Goal: Information Seeking & Learning: Learn about a topic

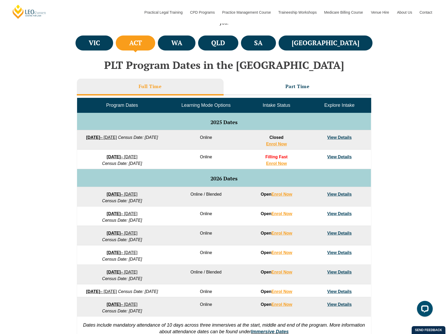
scroll to position [211, 0]
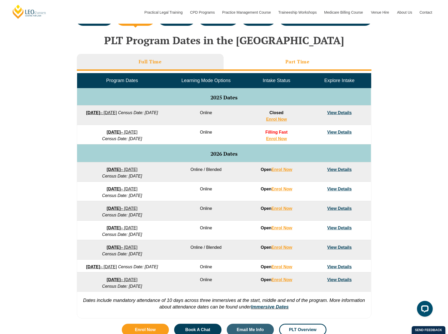
click at [302, 65] on li "Part Time" at bounding box center [298, 62] width 148 height 17
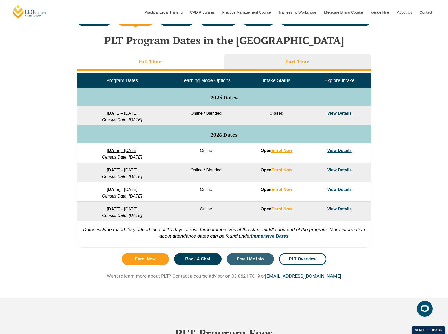
click at [182, 63] on li "Full Time" at bounding box center [150, 62] width 147 height 17
